Goal: Find specific page/section: Find specific page/section

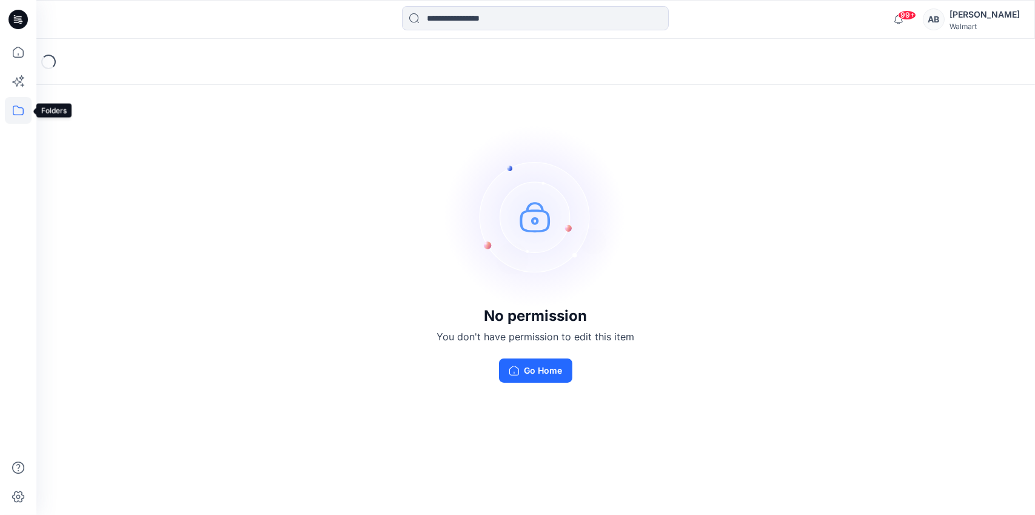
click at [13, 112] on icon at bounding box center [18, 111] width 11 height 10
click at [69, 95] on div at bounding box center [115, 94] width 138 height 24
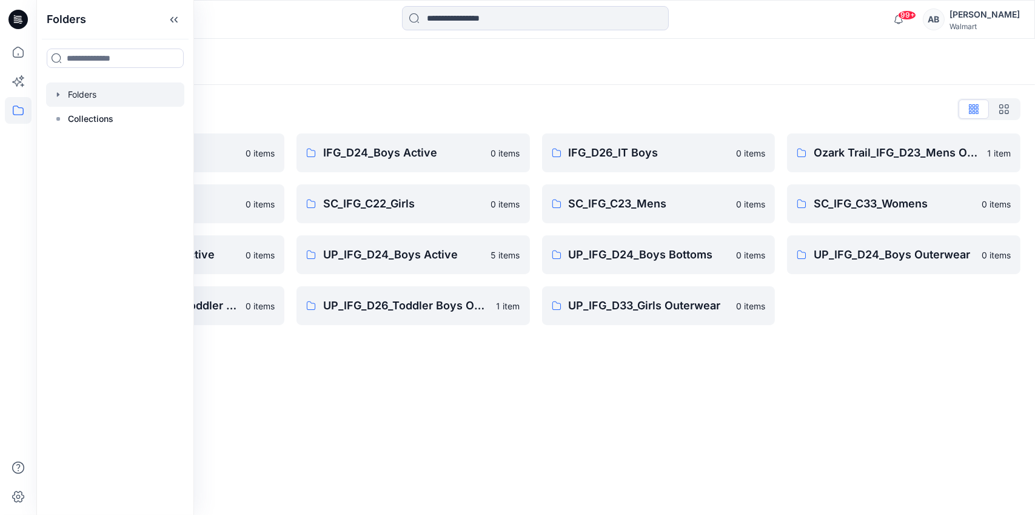
click at [756, 385] on div "Folders Folders List IFG_D23_Mens Active 0 items SC_IFG_C22_Boys 0 items UP_IFG…" at bounding box center [535, 277] width 999 height 476
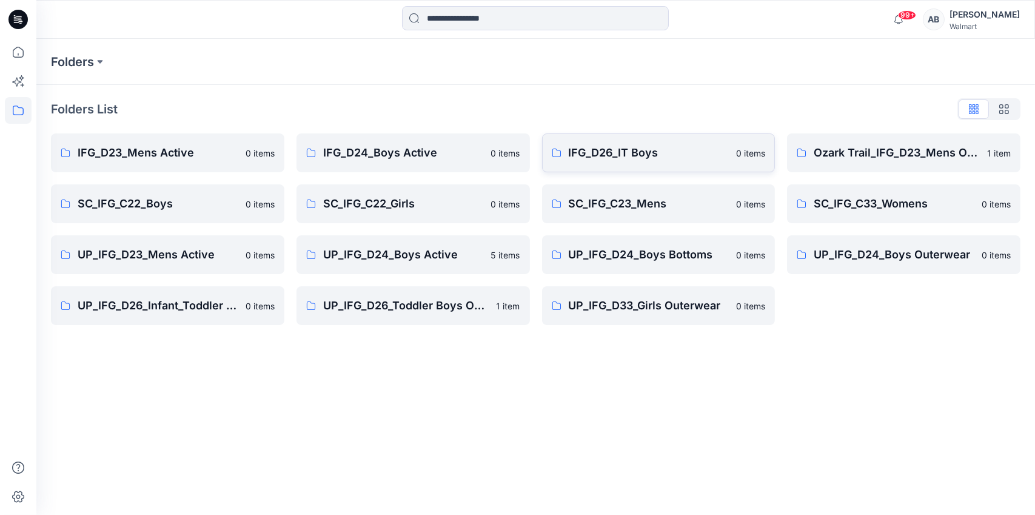
click at [677, 152] on p "IFG_D26_IT Boys" at bounding box center [649, 152] width 161 height 17
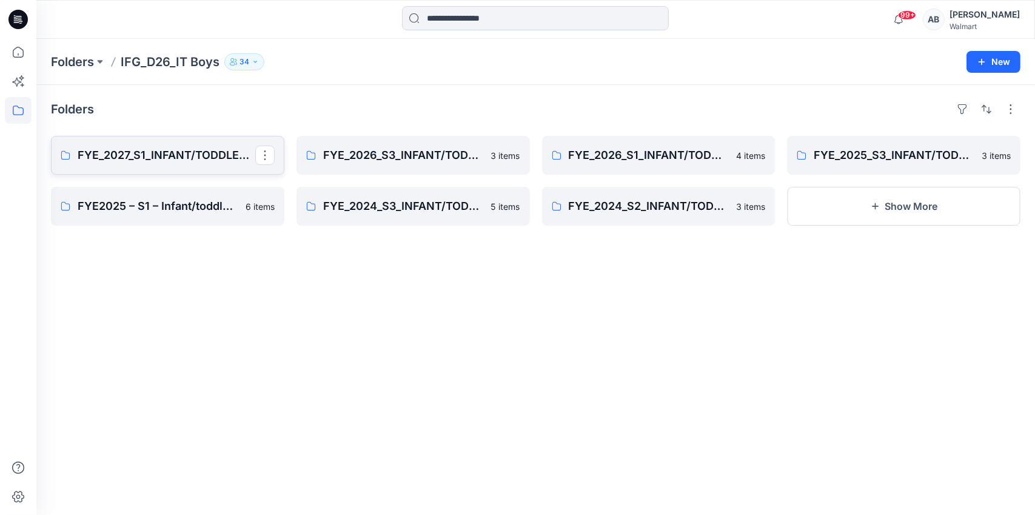
click at [167, 156] on p "FYE_2027_S1_INFANT/TODDLER BOYS" at bounding box center [167, 155] width 178 height 17
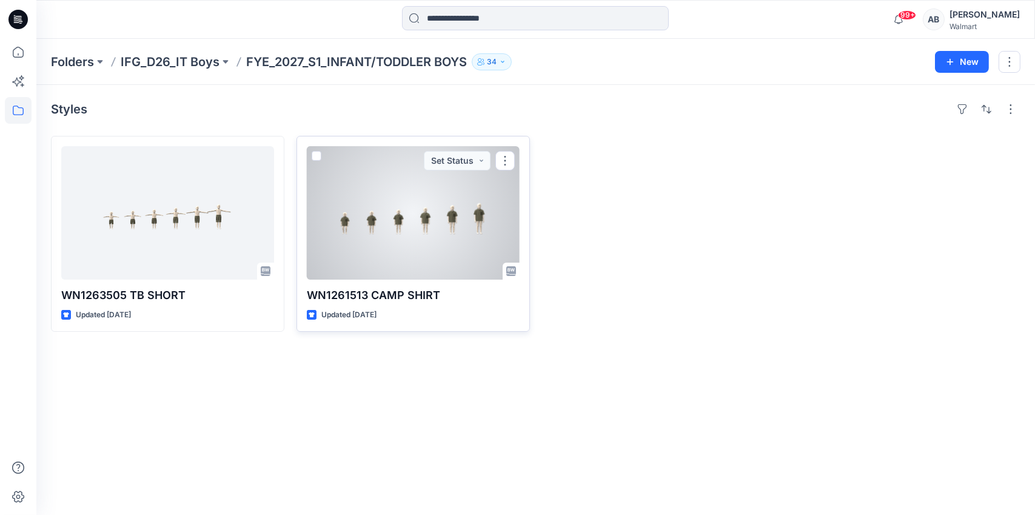
click at [435, 232] on div at bounding box center [413, 212] width 213 height 133
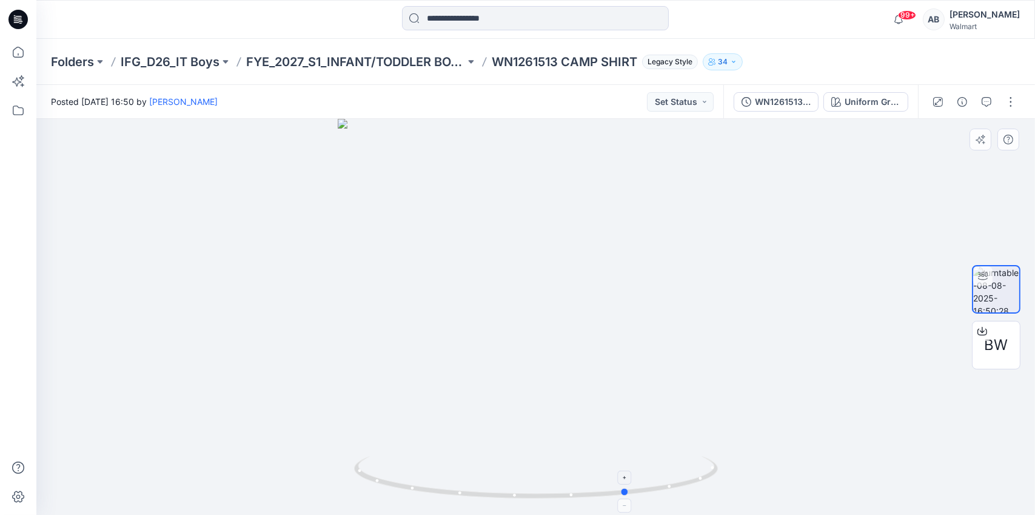
drag, startPoint x: 583, startPoint y: 497, endPoint x: 676, endPoint y: 491, distance: 92.4
click at [676, 491] on icon at bounding box center [537, 478] width 367 height 45
drag, startPoint x: 689, startPoint y: 483, endPoint x: 596, endPoint y: 491, distance: 93.7
click at [596, 491] on icon at bounding box center [537, 478] width 367 height 45
drag, startPoint x: 638, startPoint y: 492, endPoint x: 614, endPoint y: 496, distance: 24.6
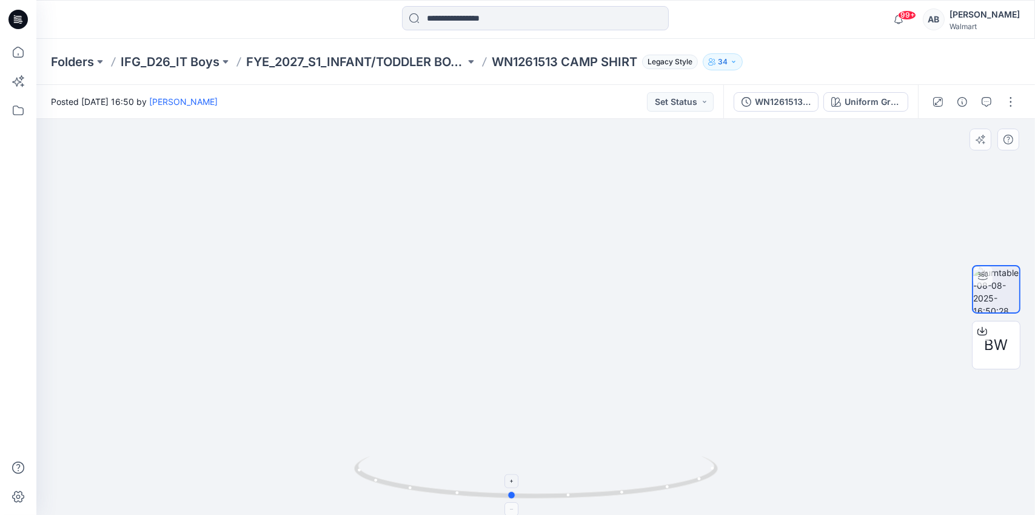
click at [614, 496] on icon at bounding box center [537, 478] width 367 height 45
